Goal: Task Accomplishment & Management: Manage account settings

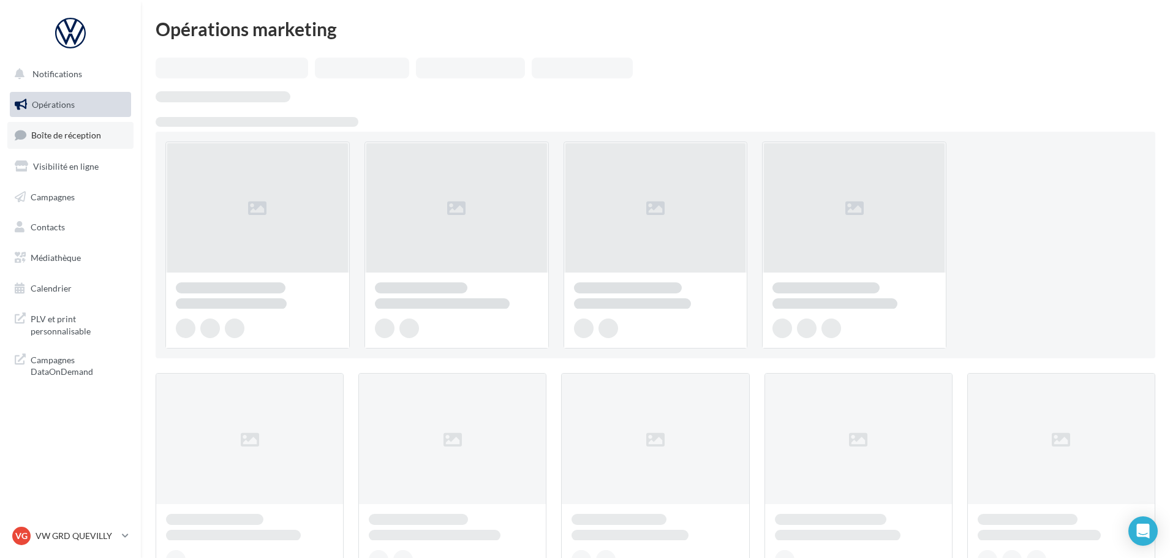
click at [54, 144] on link "Boîte de réception" at bounding box center [70, 135] width 126 height 26
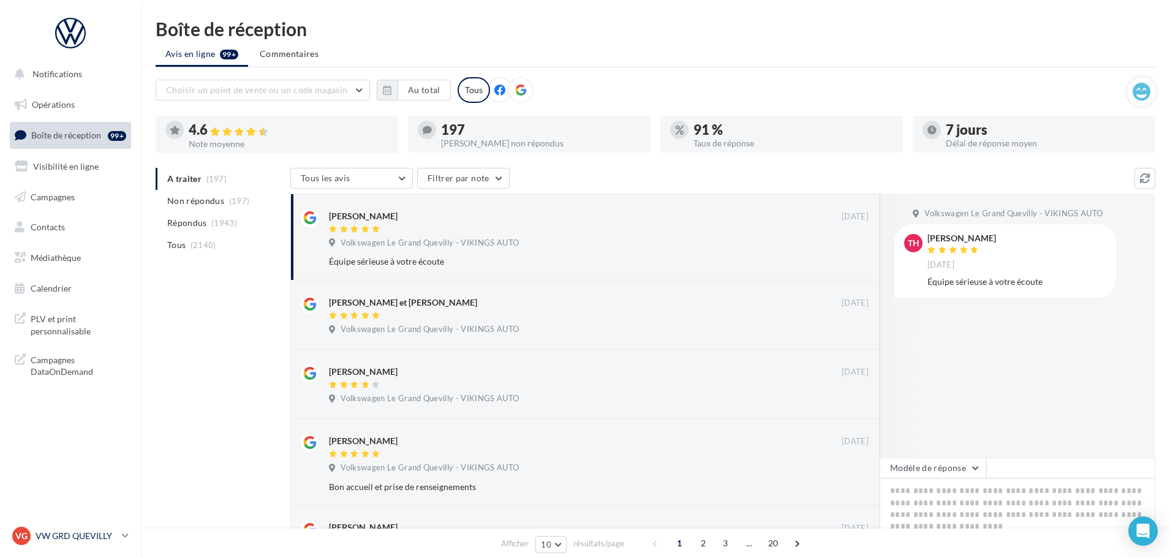
click at [93, 532] on p "VW GRD QUEVILLY" at bounding box center [76, 536] width 81 height 12
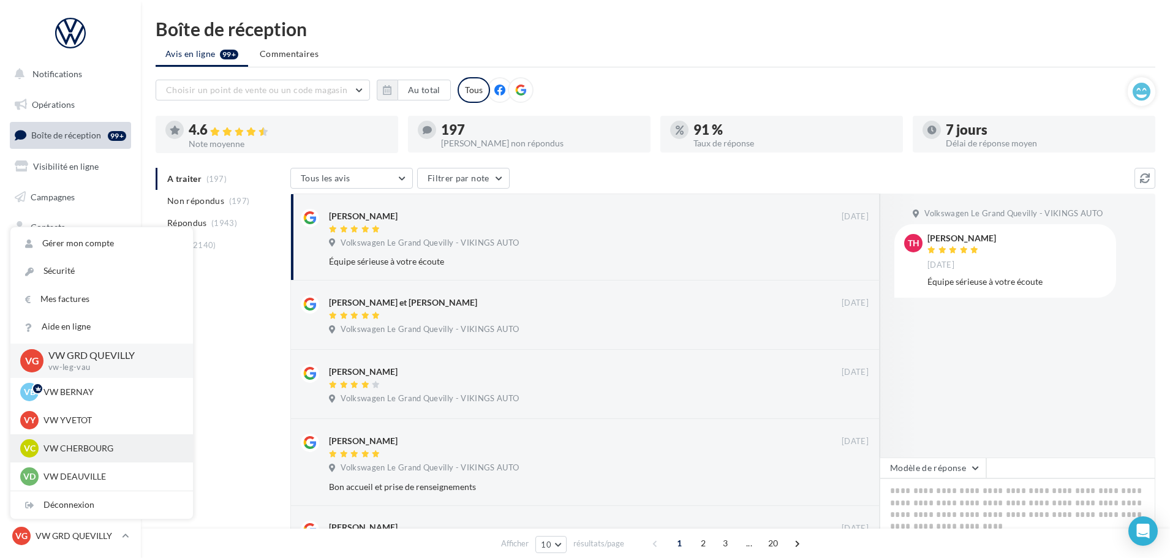
scroll to position [367, 0]
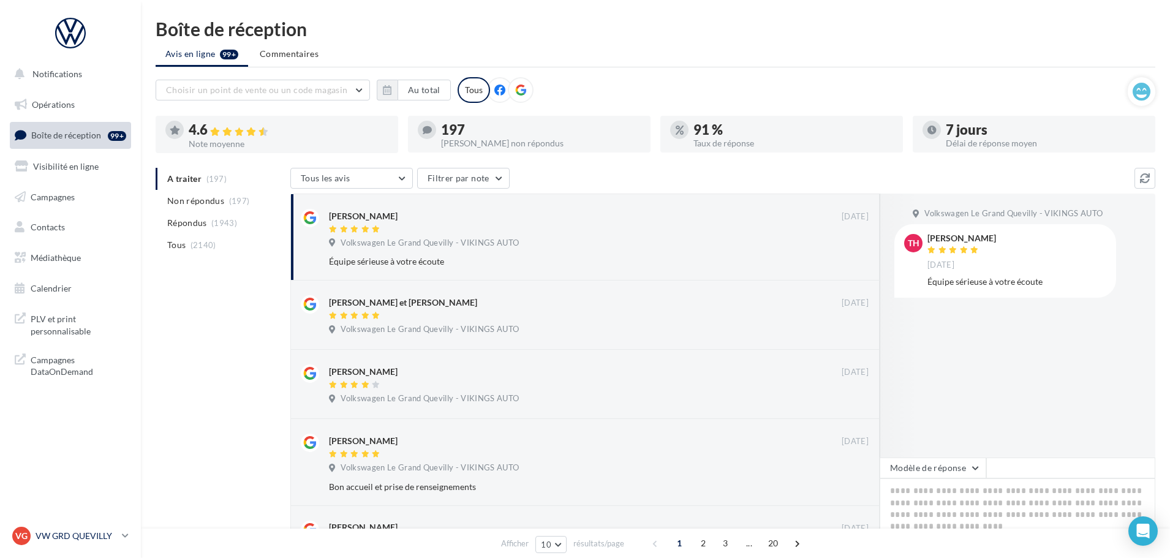
click at [108, 531] on p "VW GRD QUEVILLY" at bounding box center [76, 536] width 81 height 12
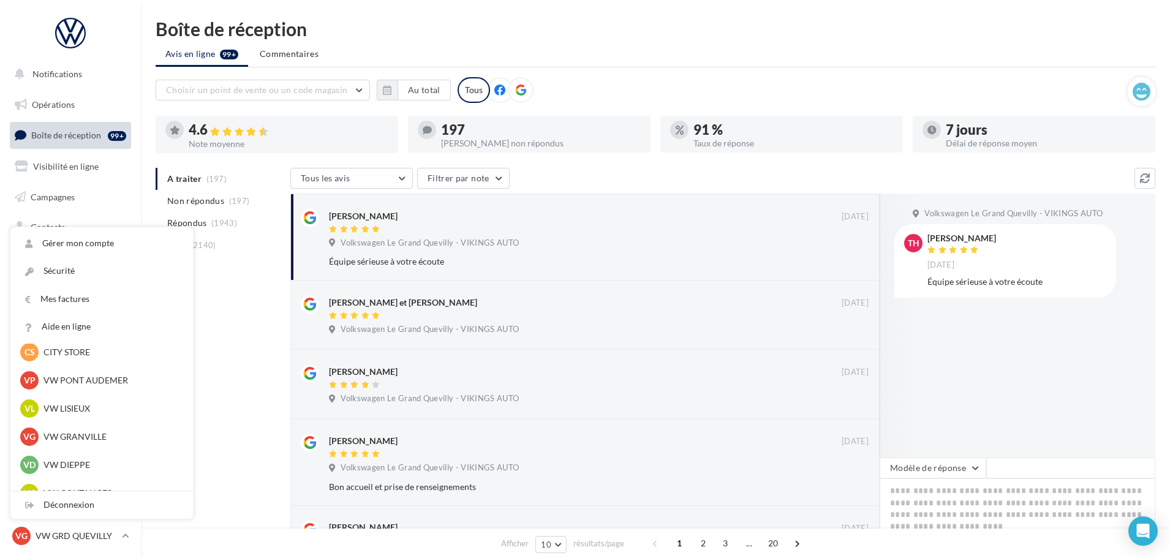
scroll to position [245, 0]
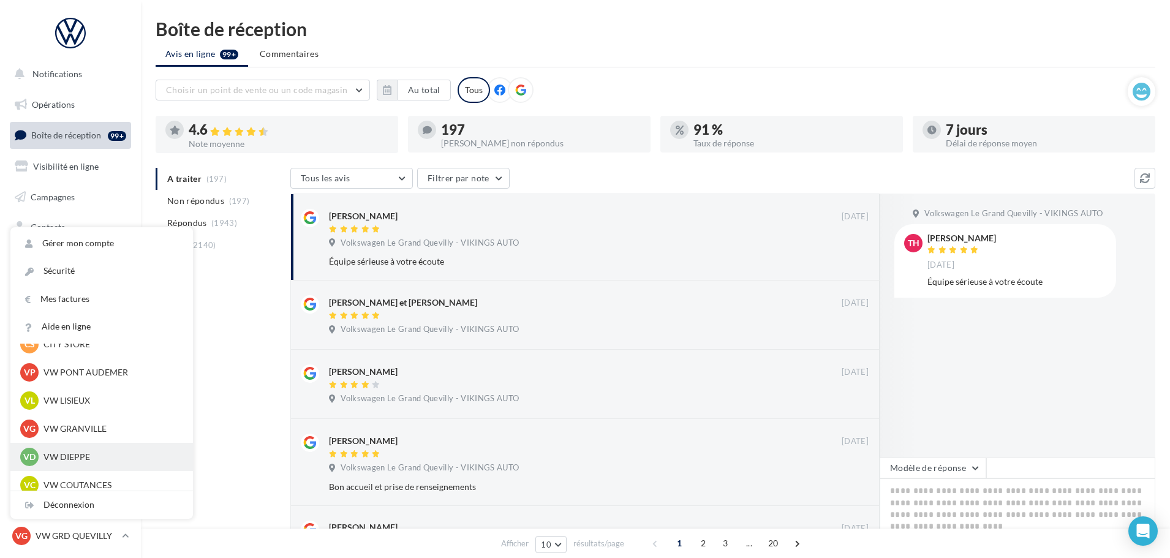
click at [74, 453] on p "VW DIEPPE" at bounding box center [110, 457] width 135 height 12
